Goal: Navigation & Orientation: Find specific page/section

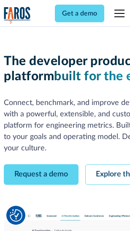
scroll to position [48, 0]
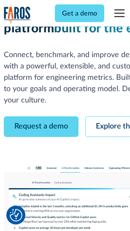
click at [41, 117] on link "Request a demo" at bounding box center [41, 127] width 74 height 21
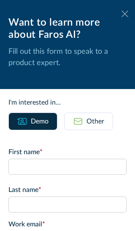
click at [121, 14] on icon at bounding box center [124, 14] width 7 height 6
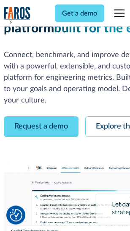
click at [110, 117] on link "Explore the platform" at bounding box center [130, 127] width 90 height 21
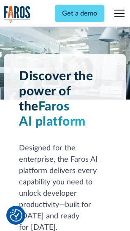
scroll to position [6406, 0]
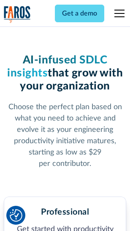
scroll to position [1333, 0]
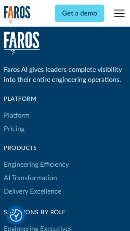
click at [16, 116] on link "Platform" at bounding box center [17, 115] width 26 height 13
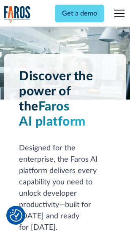
scroll to position [6676, 0]
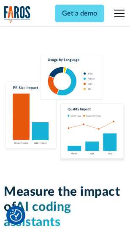
scroll to position [5250, 0]
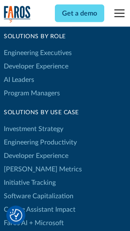
click at [25, 163] on link "[PERSON_NAME] Metrics" at bounding box center [43, 169] width 78 height 13
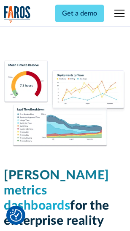
scroll to position [3723, 0]
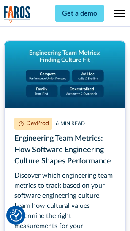
scroll to position [3827, 0]
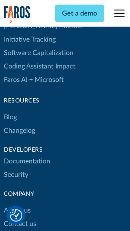
click at [19, 124] on link "Changelog" at bounding box center [19, 130] width 31 height 13
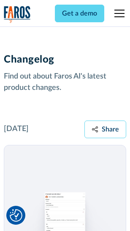
scroll to position [10312, 0]
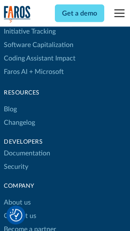
click at [17, 196] on link "About us" at bounding box center [17, 202] width 27 height 13
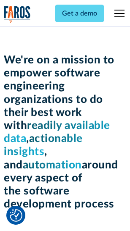
scroll to position [2908, 0]
